Goal: Complete application form: Complete application form

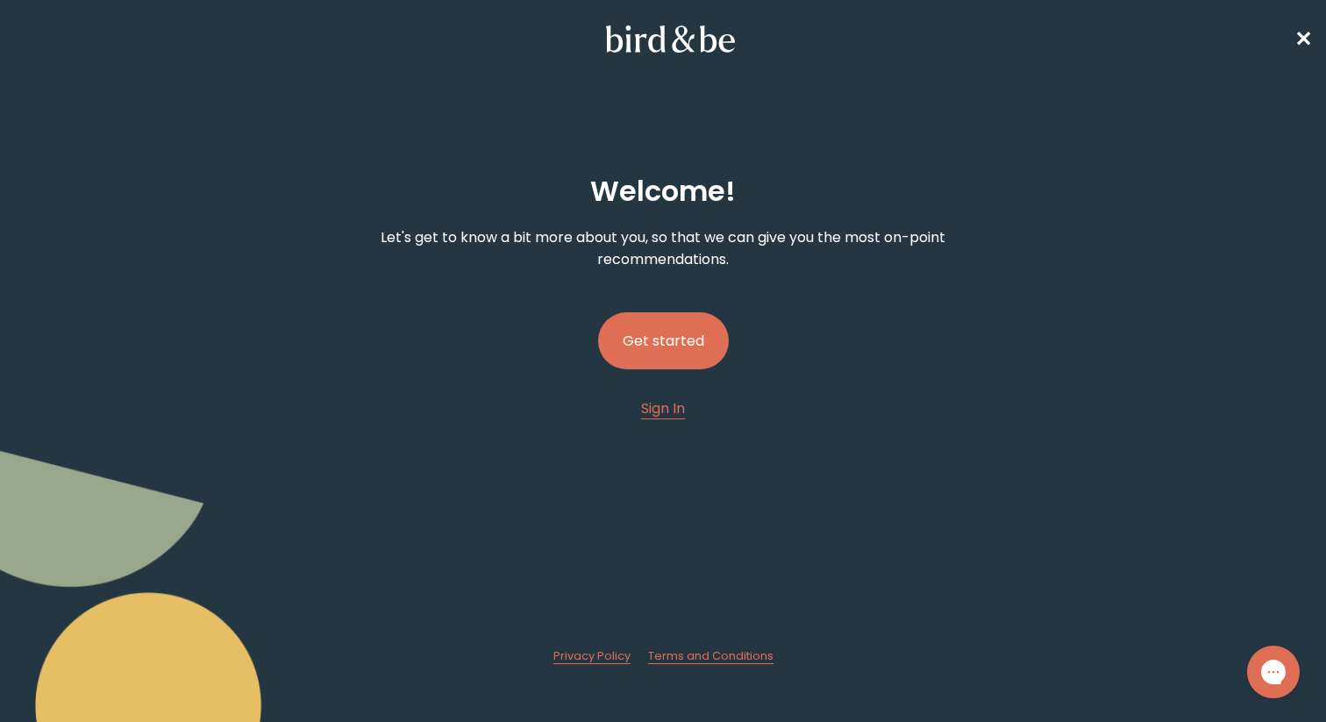
click at [675, 342] on button "Get started" at bounding box center [663, 340] width 131 height 57
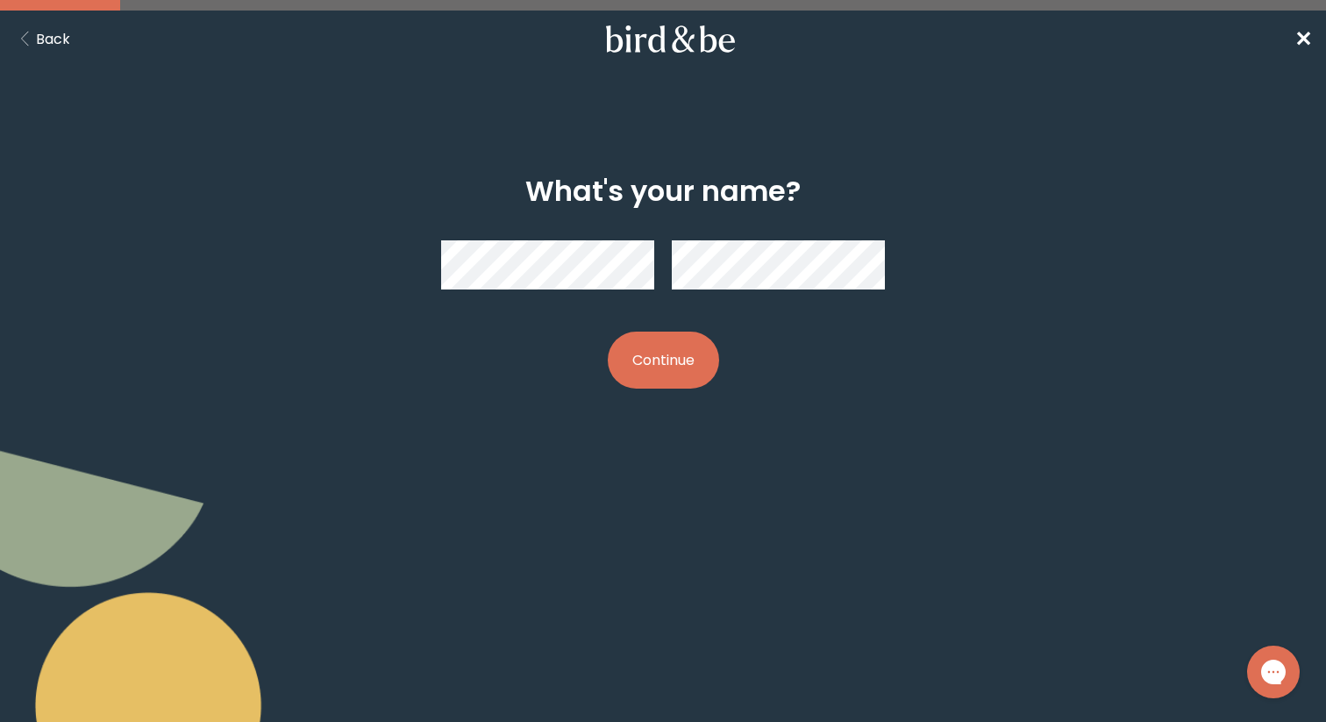
click at [681, 364] on button "Continue" at bounding box center [663, 360] width 111 height 57
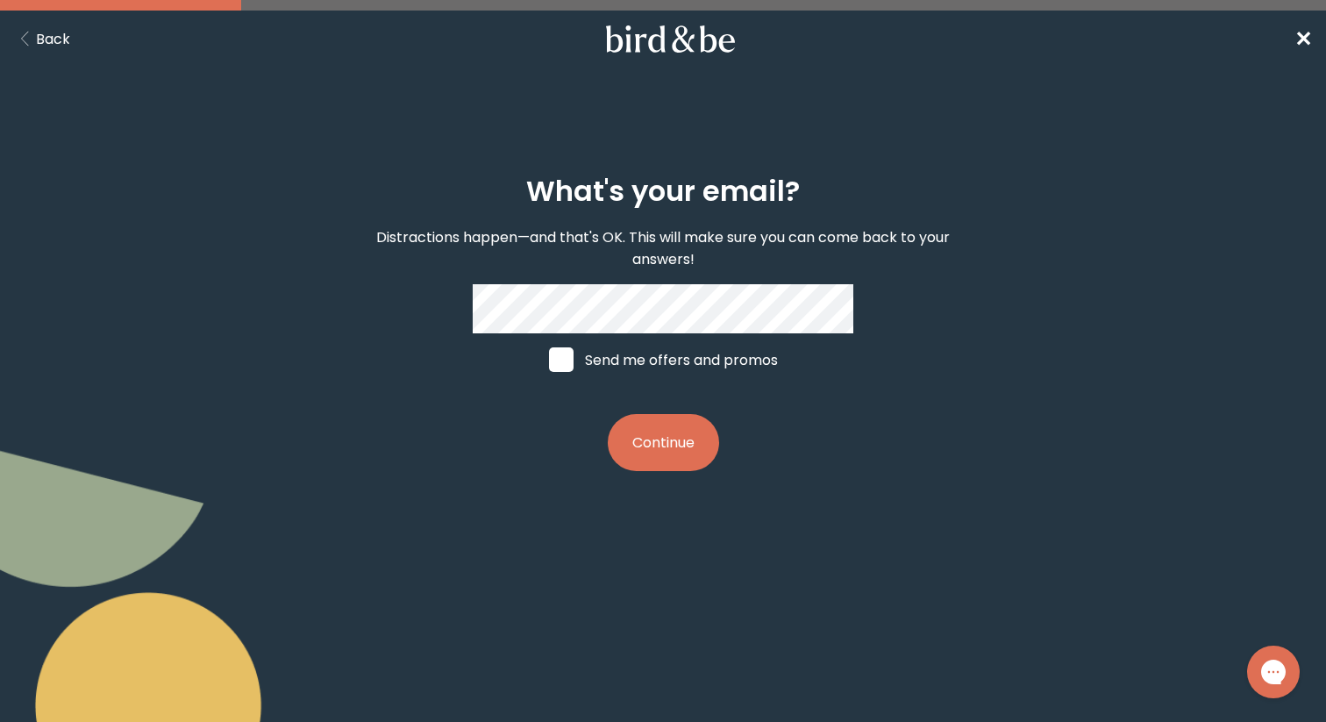
click at [653, 452] on button "Continue" at bounding box center [663, 442] width 111 height 57
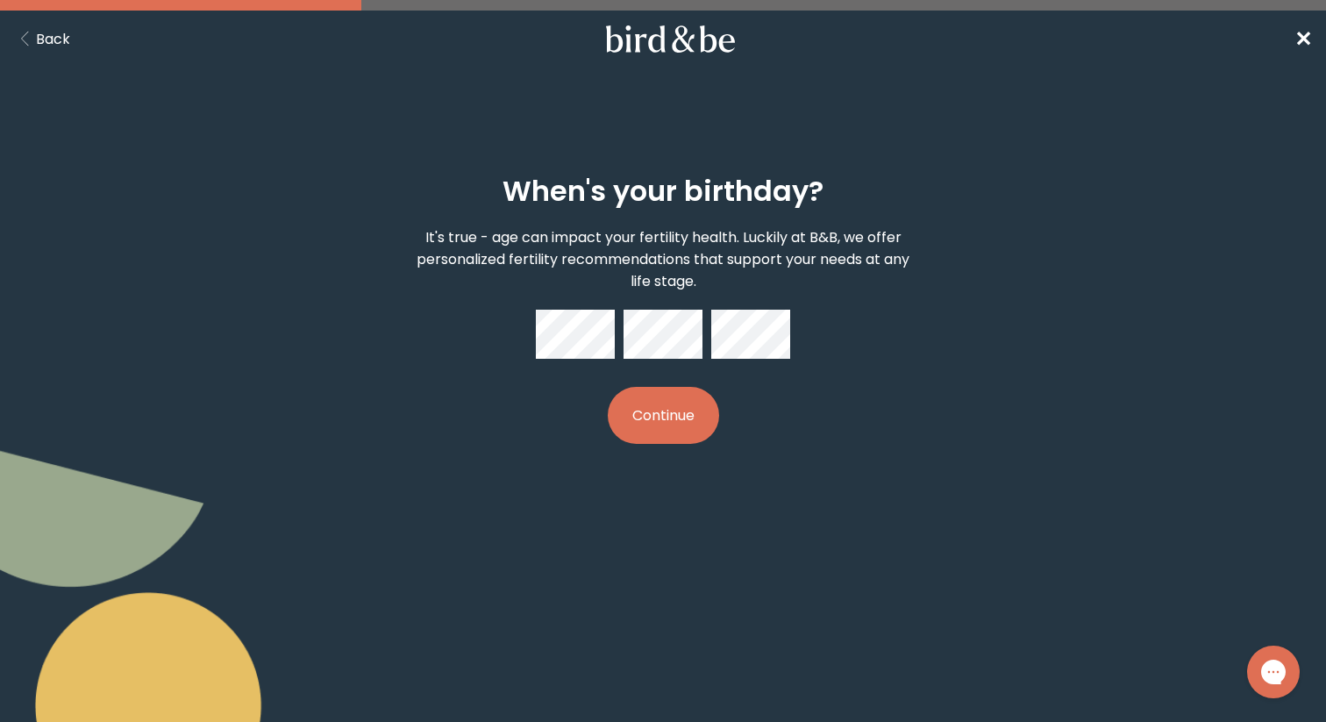
click at [673, 430] on button "Continue" at bounding box center [663, 415] width 111 height 57
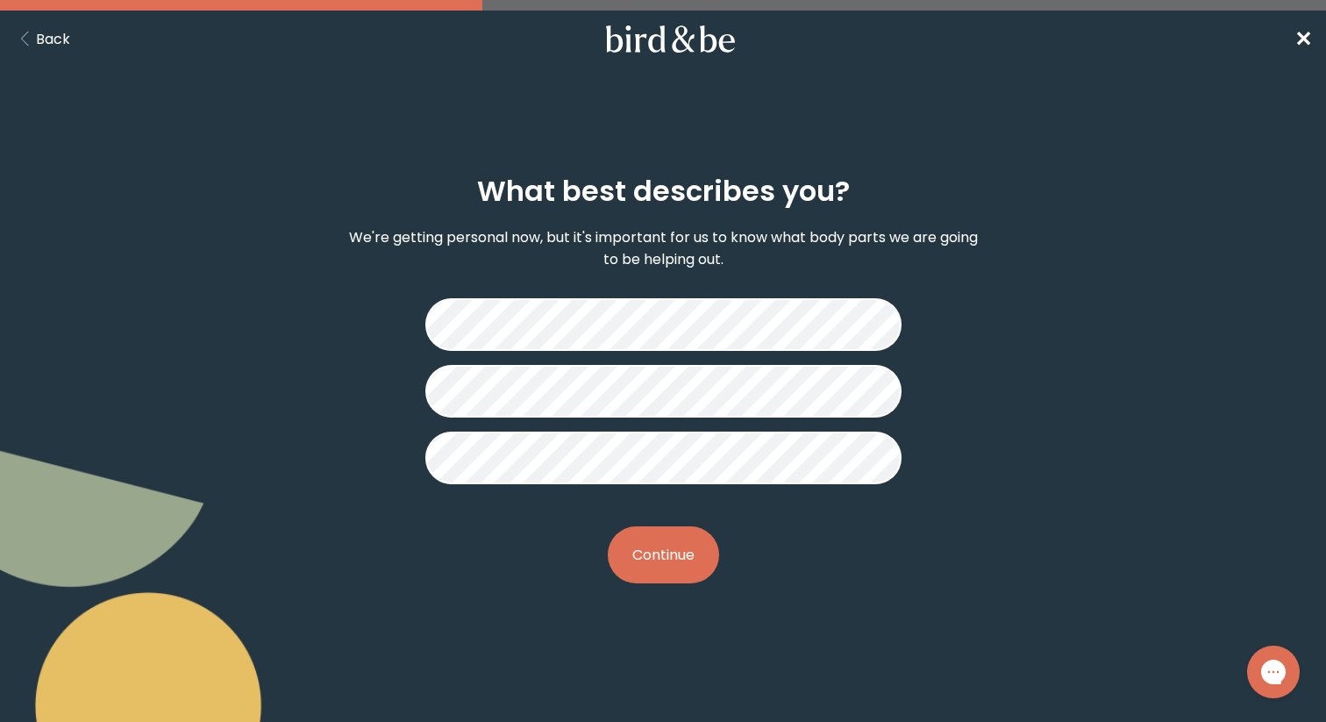
click at [674, 565] on button "Continue" at bounding box center [663, 554] width 111 height 57
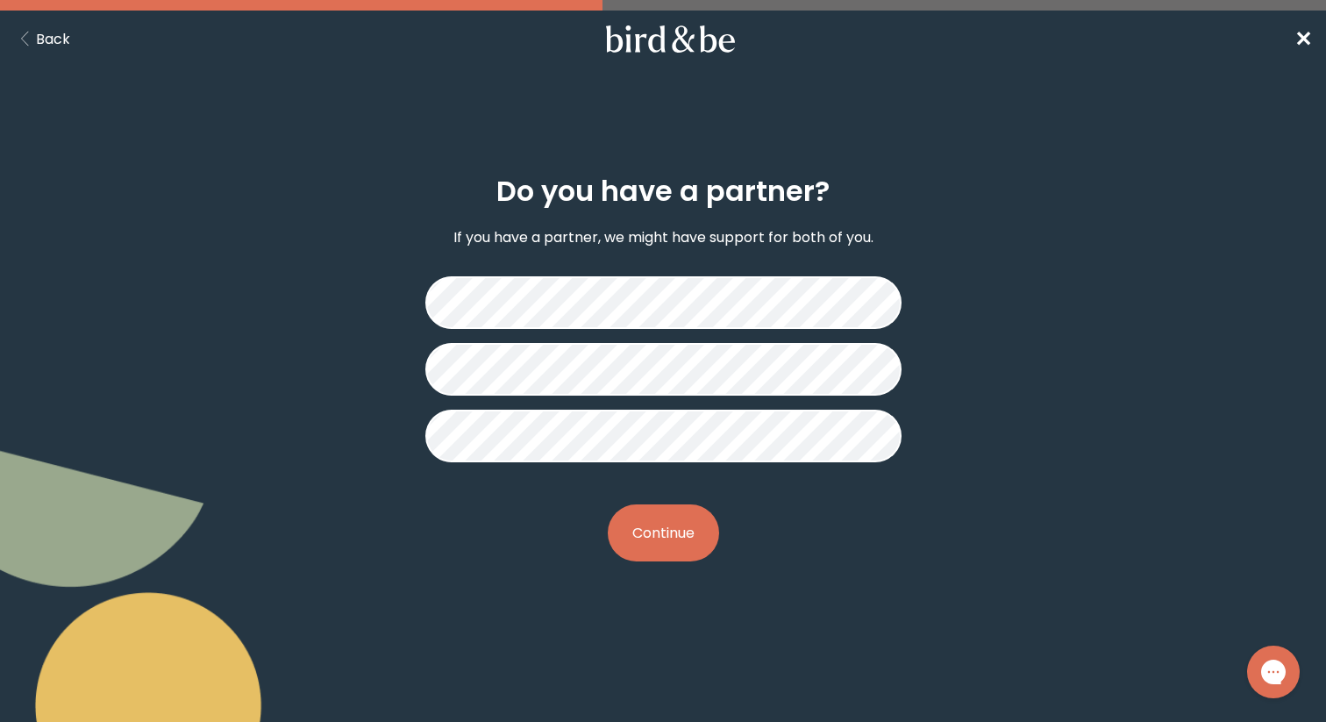
click at [663, 529] on button "Continue" at bounding box center [663, 532] width 111 height 57
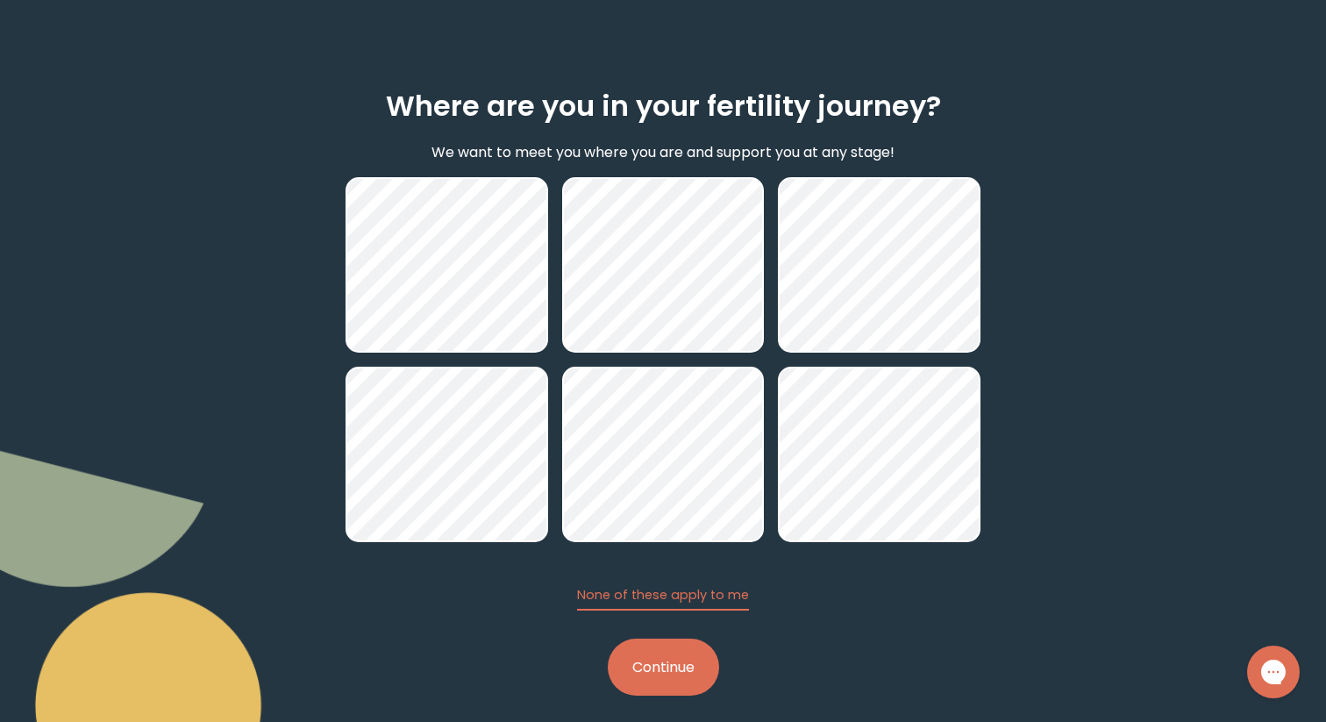
scroll to position [99, 0]
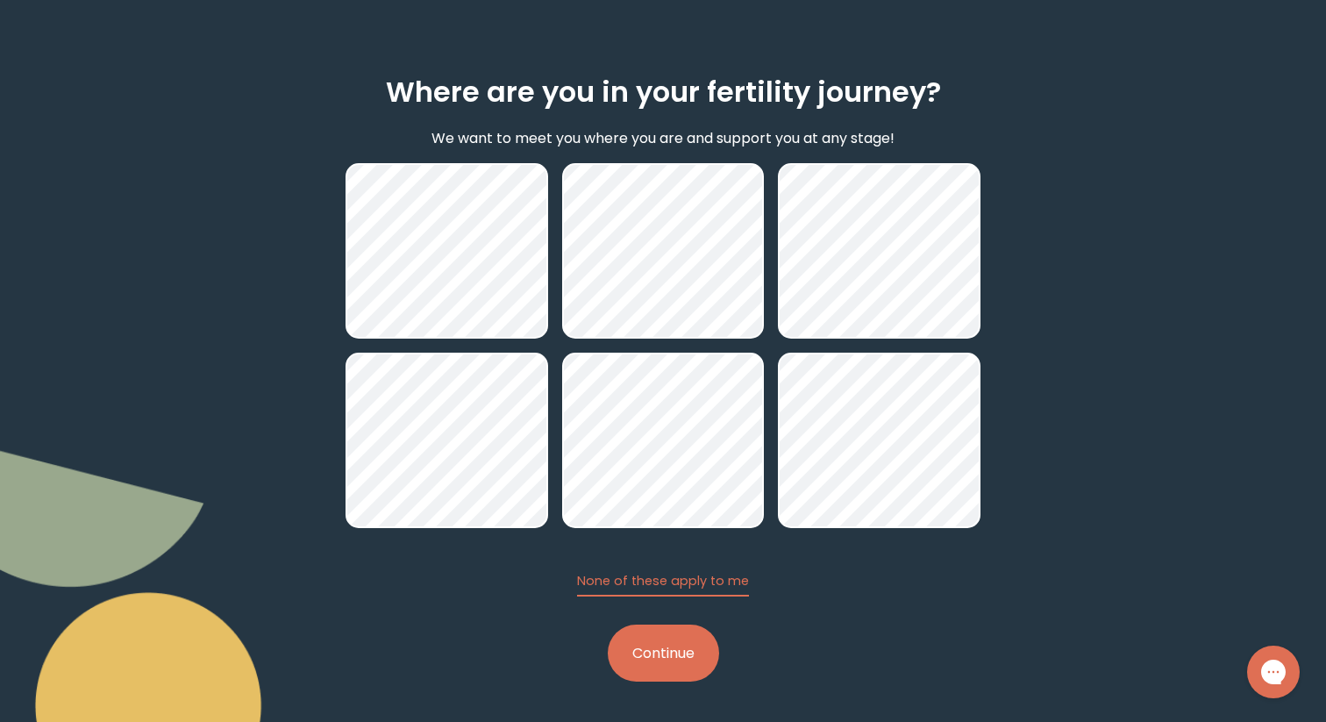
click at [652, 642] on button "Continue" at bounding box center [663, 652] width 111 height 57
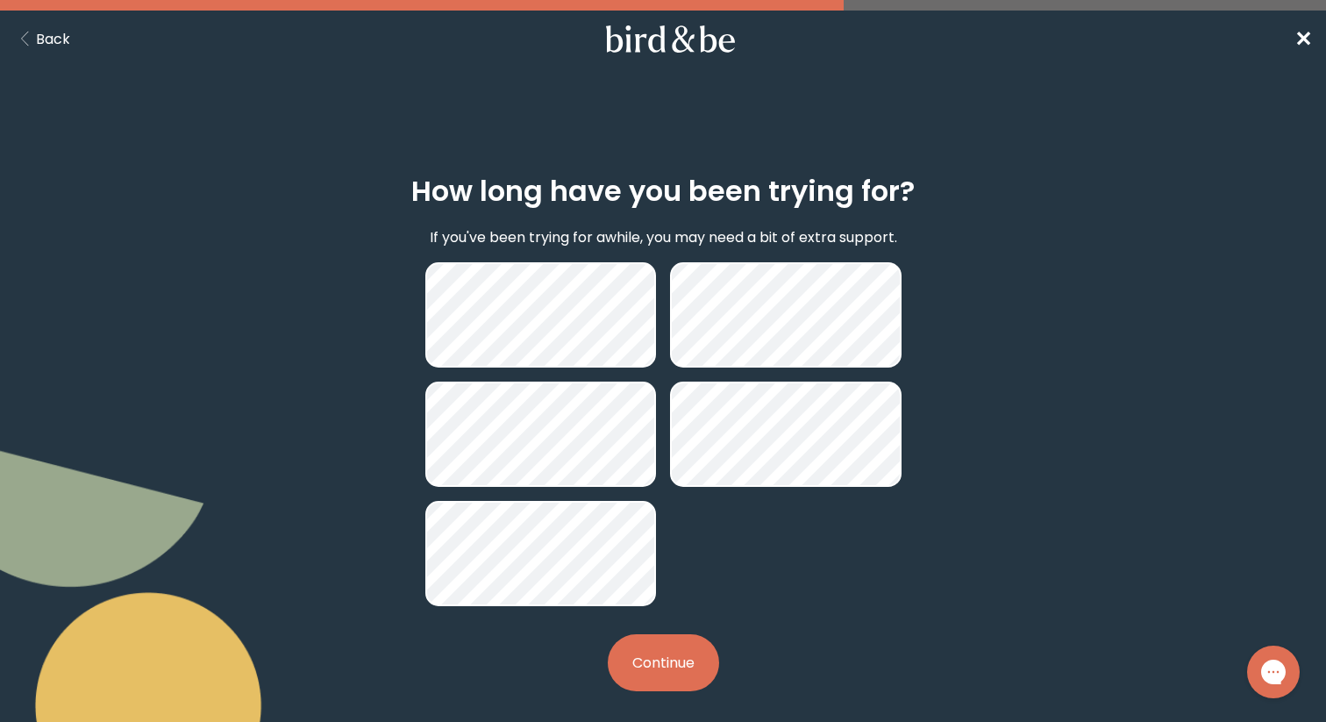
click at [673, 658] on button "Continue" at bounding box center [663, 662] width 111 height 57
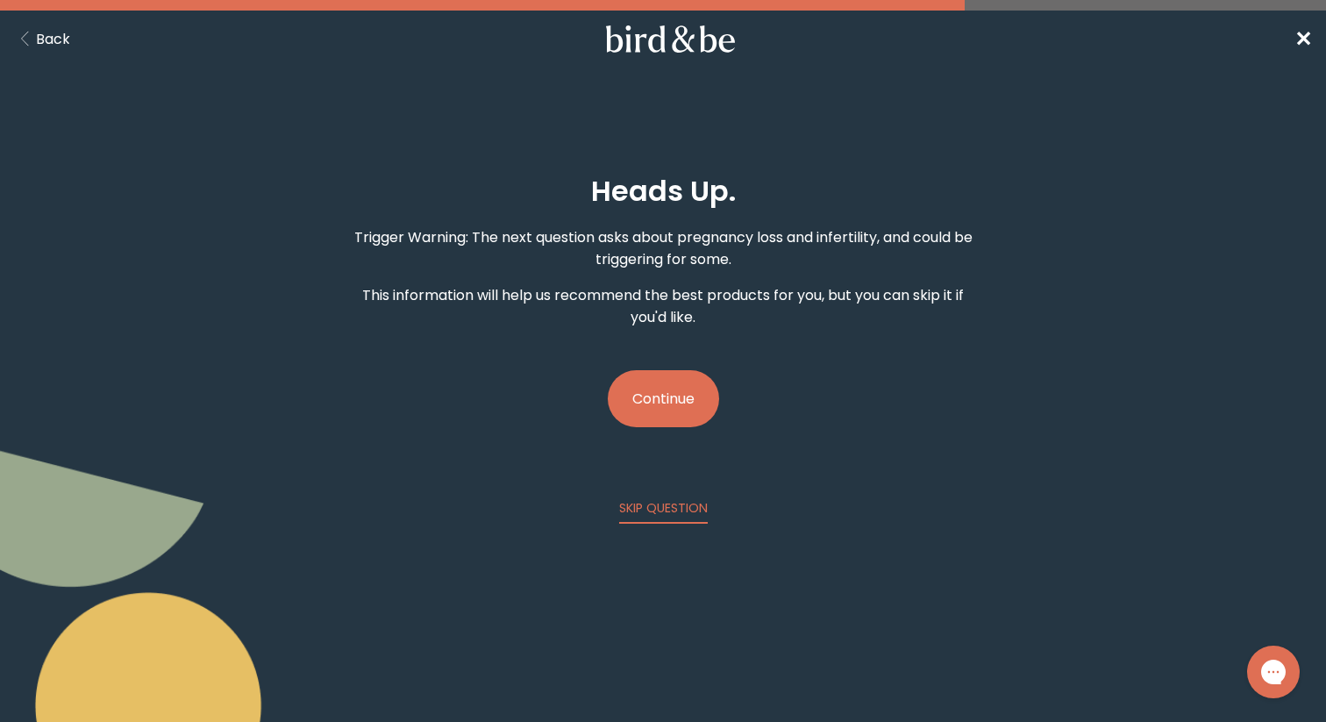
click at [669, 392] on button "Continue" at bounding box center [663, 398] width 111 height 57
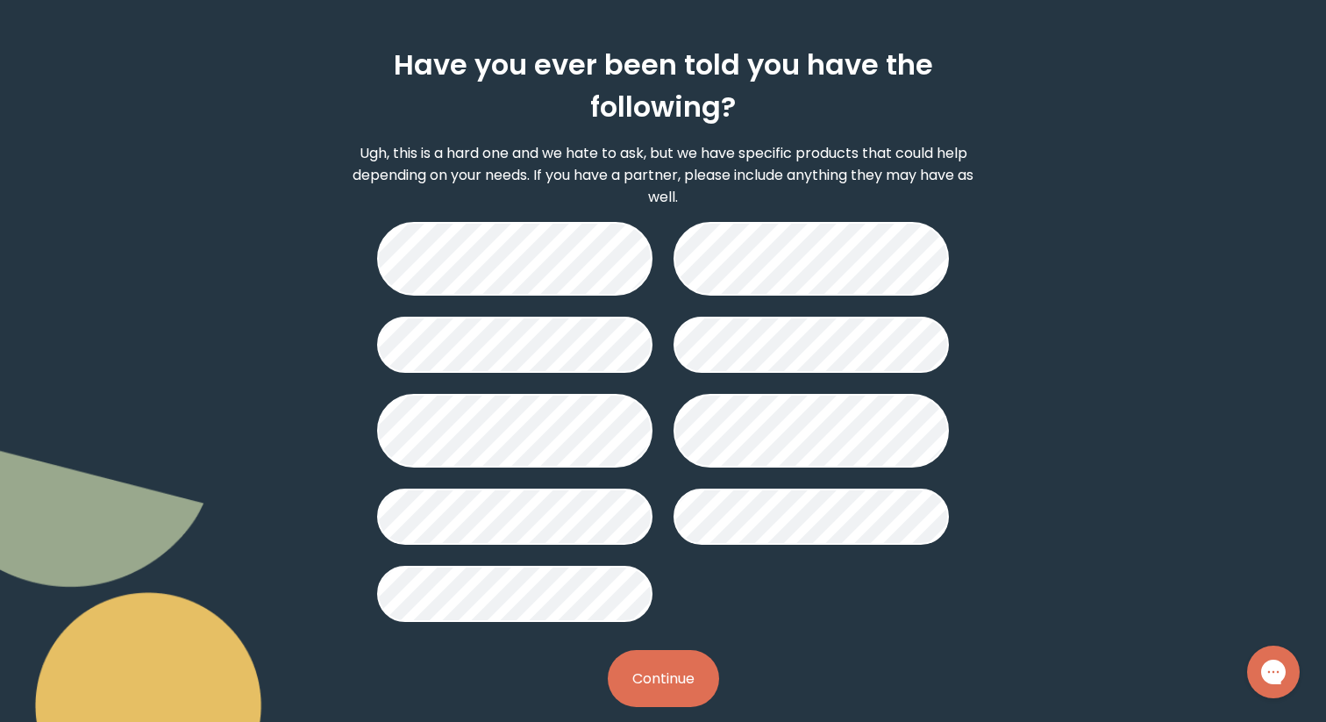
scroll to position [149, 0]
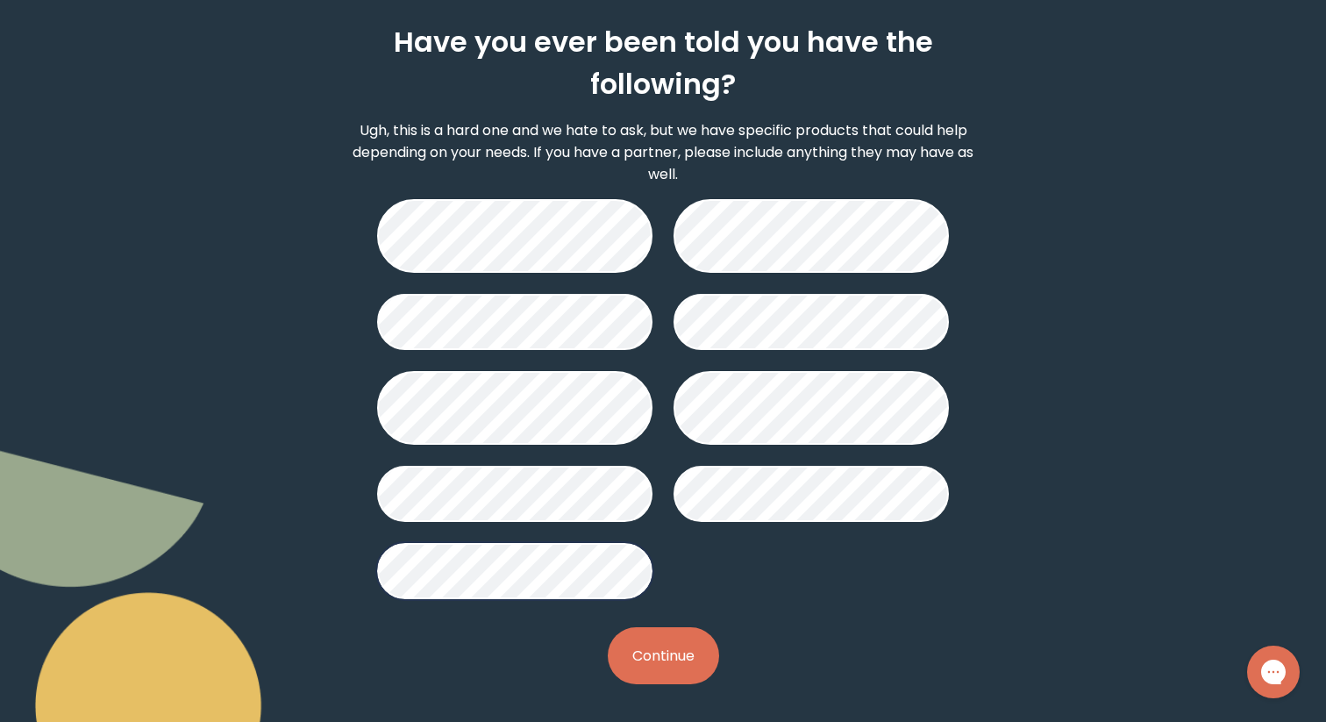
click at [670, 648] on button "Continue" at bounding box center [663, 655] width 111 height 57
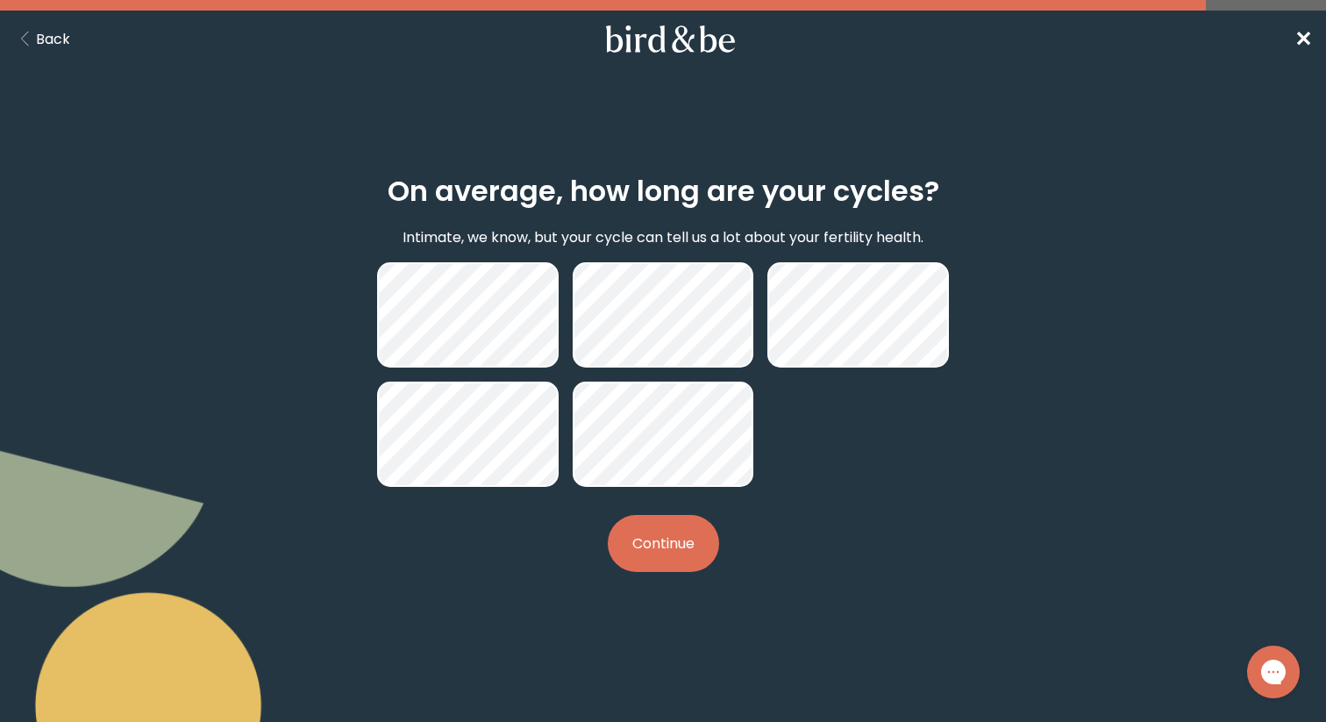
click at [660, 538] on button "Continue" at bounding box center [663, 543] width 111 height 57
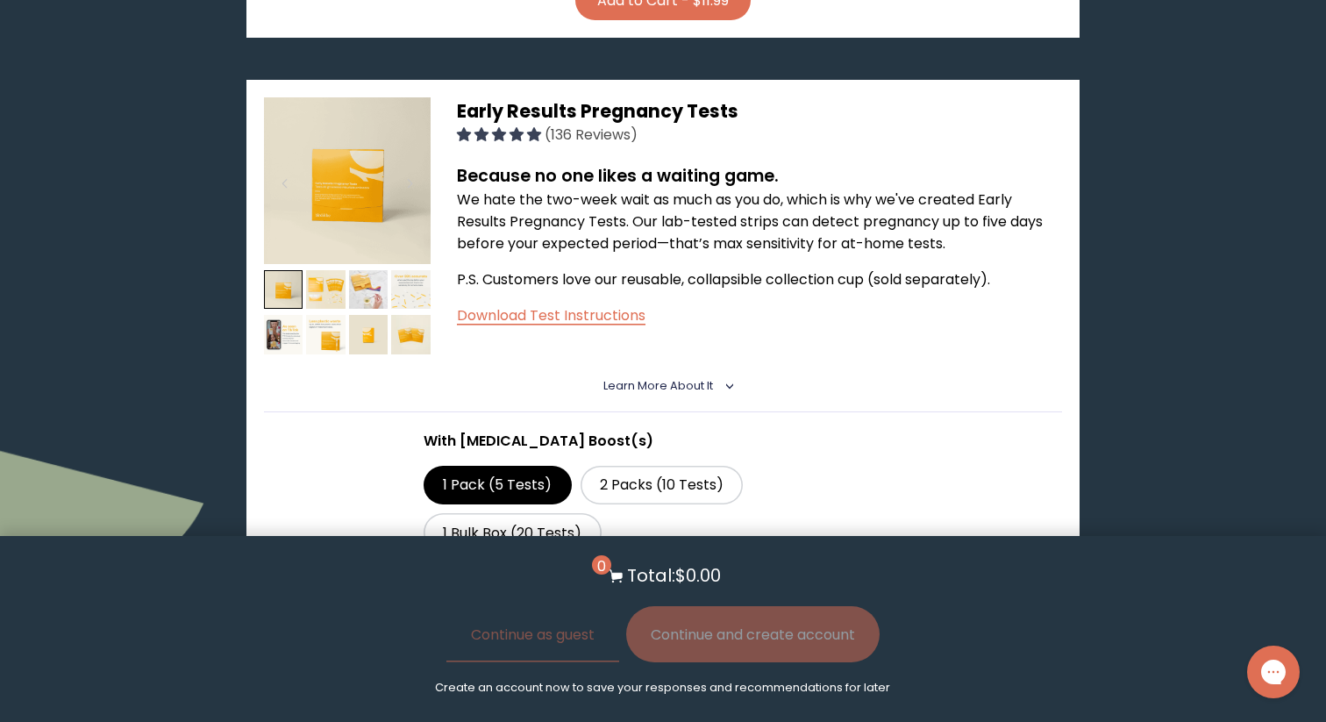
scroll to position [1829, 0]
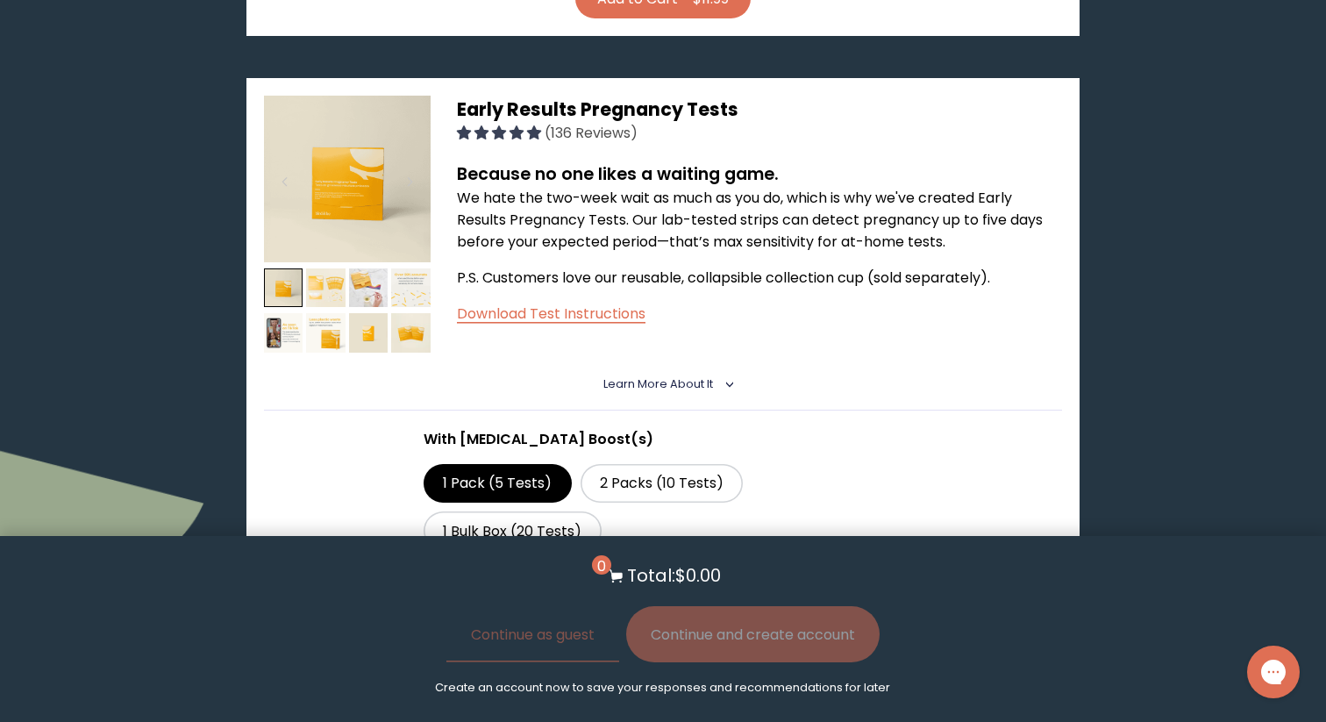
click at [334, 268] on img at bounding box center [325, 287] width 39 height 39
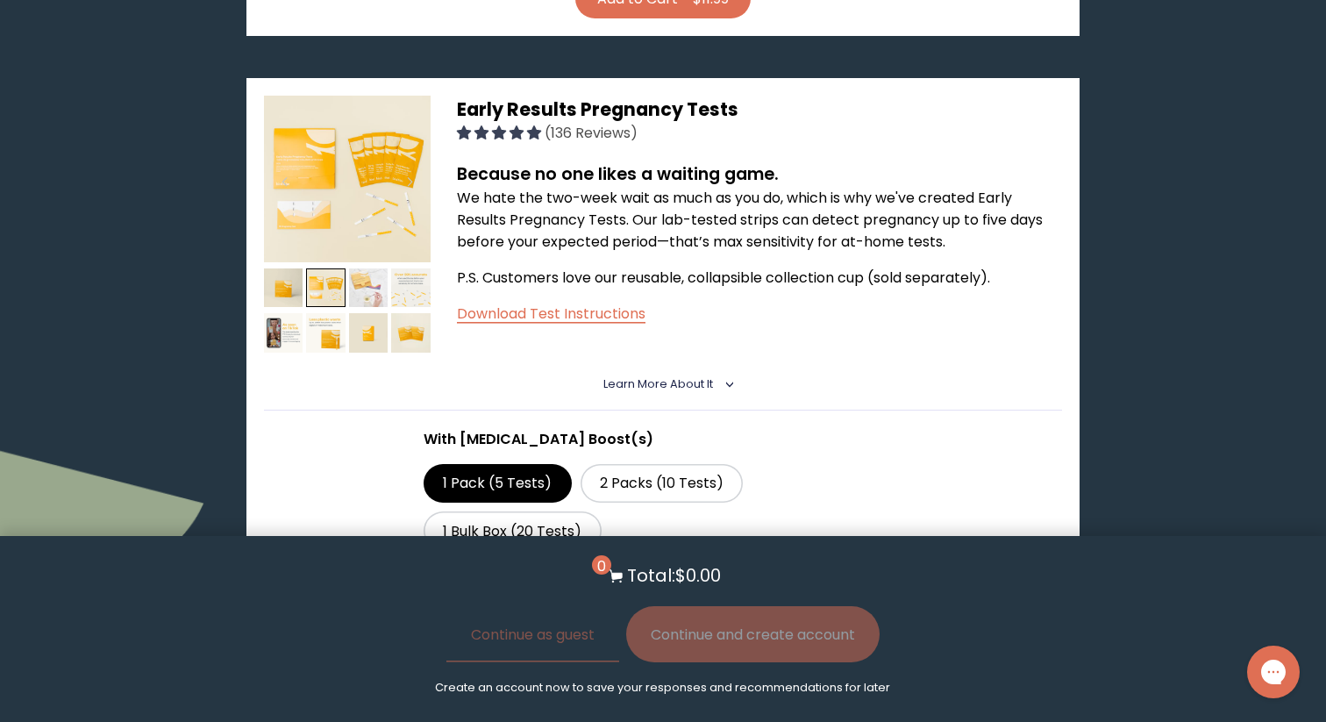
click at [371, 268] on img at bounding box center [368, 287] width 39 height 39
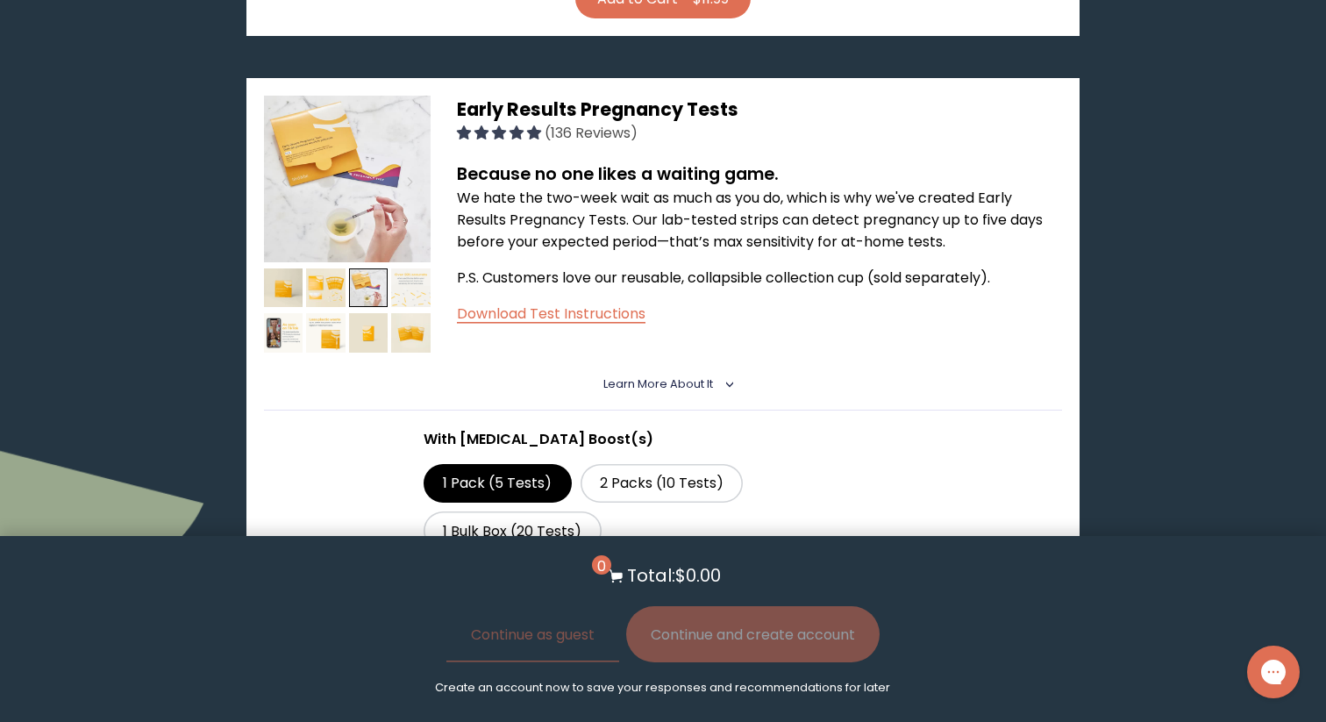
click at [403, 268] on img at bounding box center [410, 287] width 39 height 39
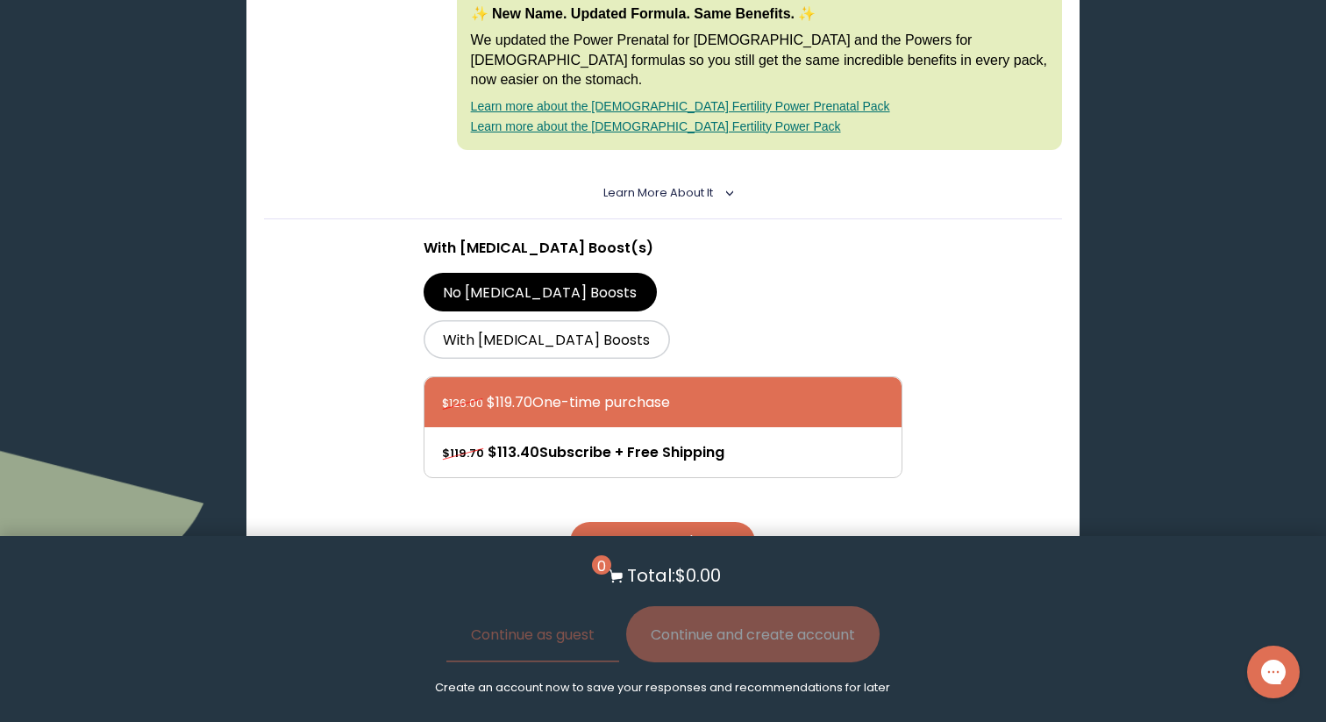
scroll to position [0, 0]
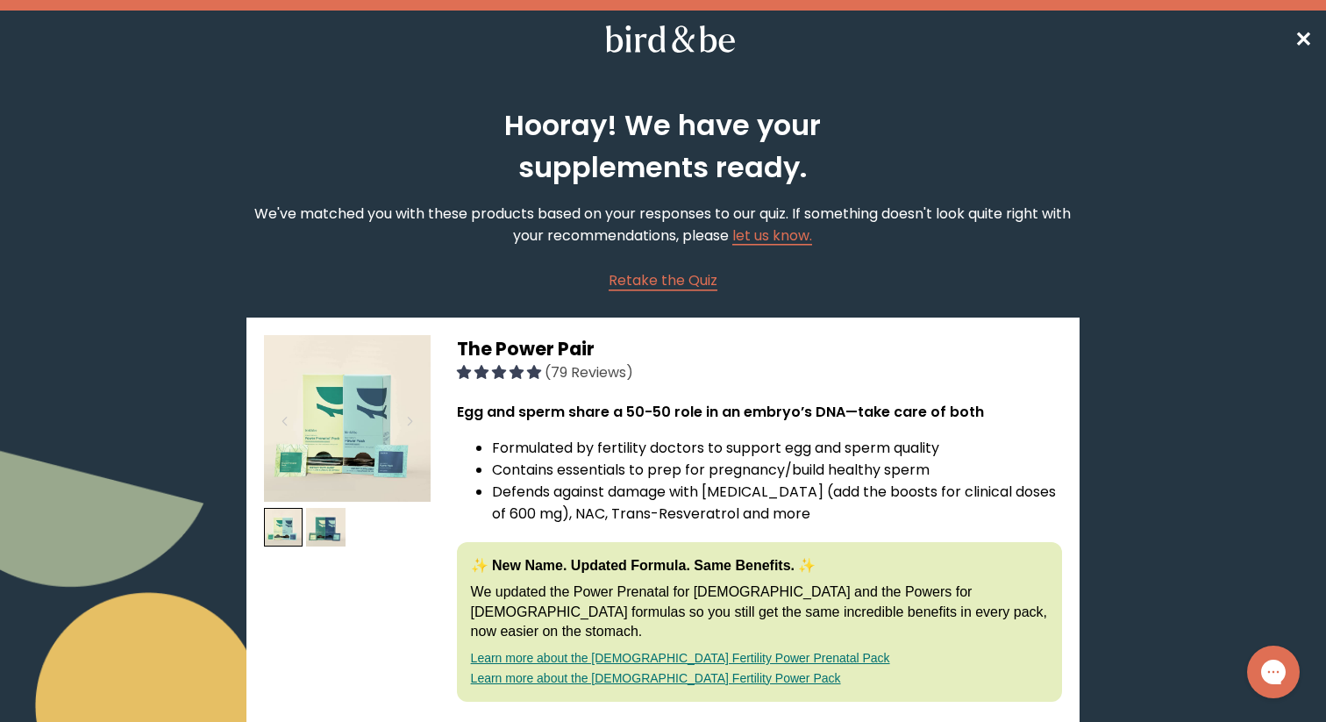
click at [1301, 34] on span "✕" at bounding box center [1303, 39] width 18 height 29
